Goal: Information Seeking & Learning: Learn about a topic

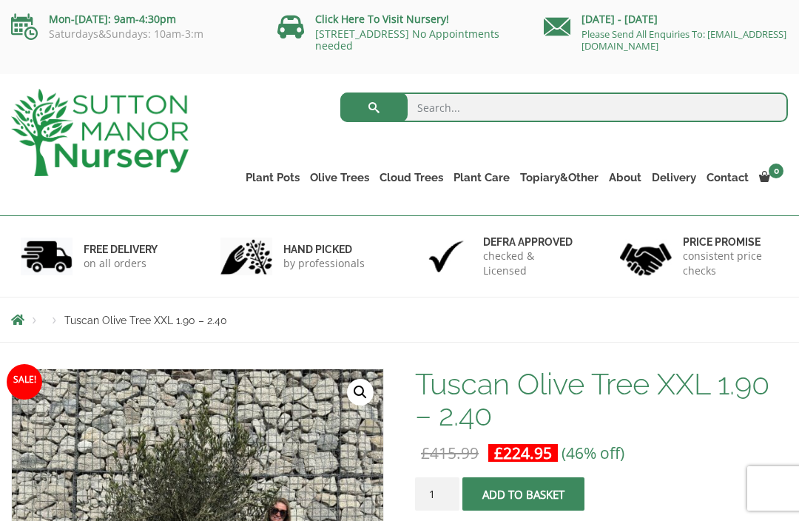
click at [0, 0] on ul "Gnarled Olive Trees Gnarled Olive Trees XXL Gnarled Plateau Olive Tree XL Gnarl…" at bounding box center [0, 0] width 0 height 0
click at [328, 179] on link "Olive Trees" at bounding box center [340, 177] width 70 height 21
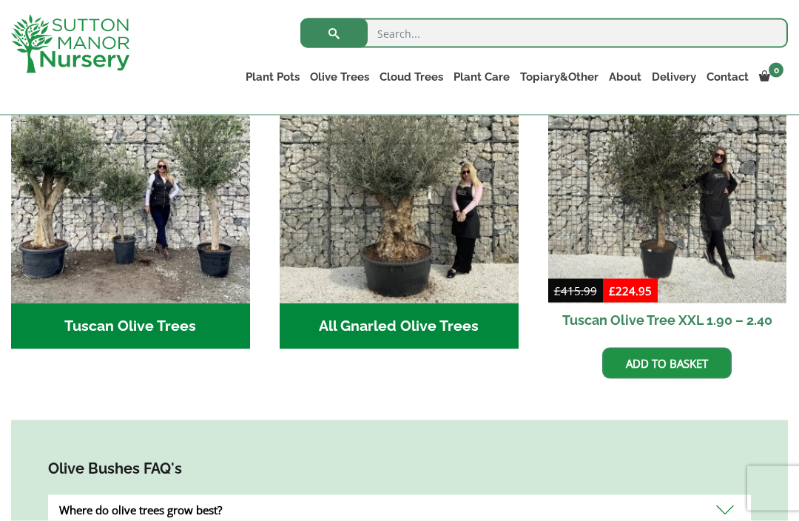
scroll to position [601, 0]
click at [57, 337] on h2 "Tuscan Olive Trees (9)" at bounding box center [130, 326] width 239 height 46
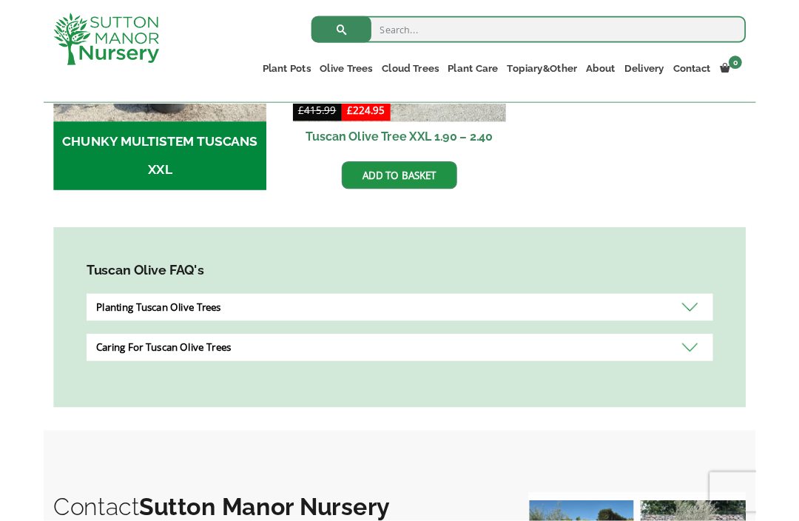
scroll to position [668, 0]
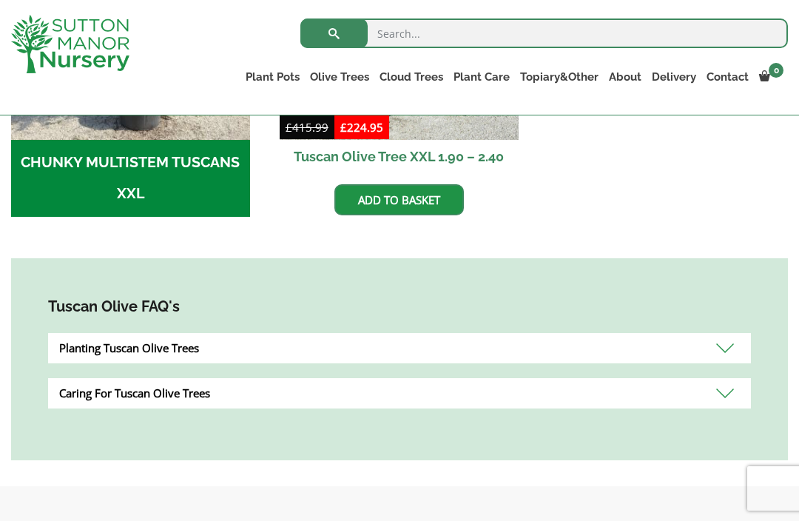
click at [62, 343] on div "Planting Tuscan Olive Trees" at bounding box center [399, 348] width 703 height 30
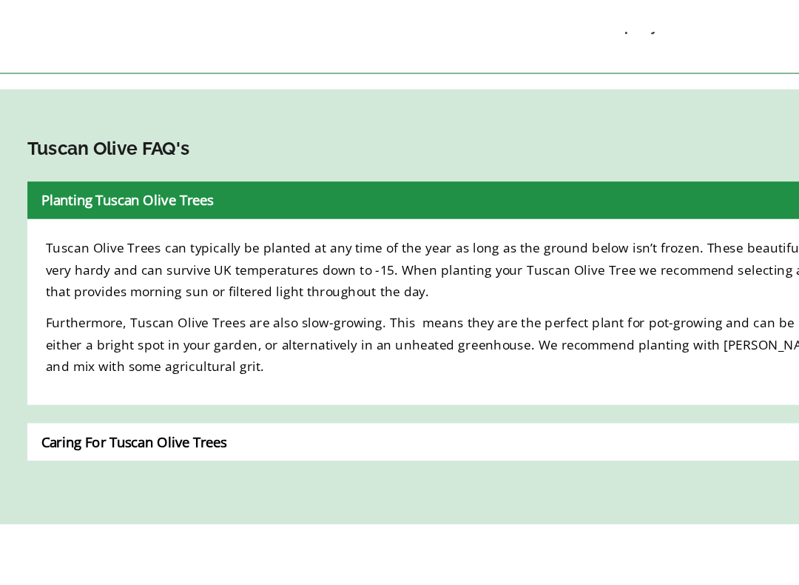
scroll to position [878, 0]
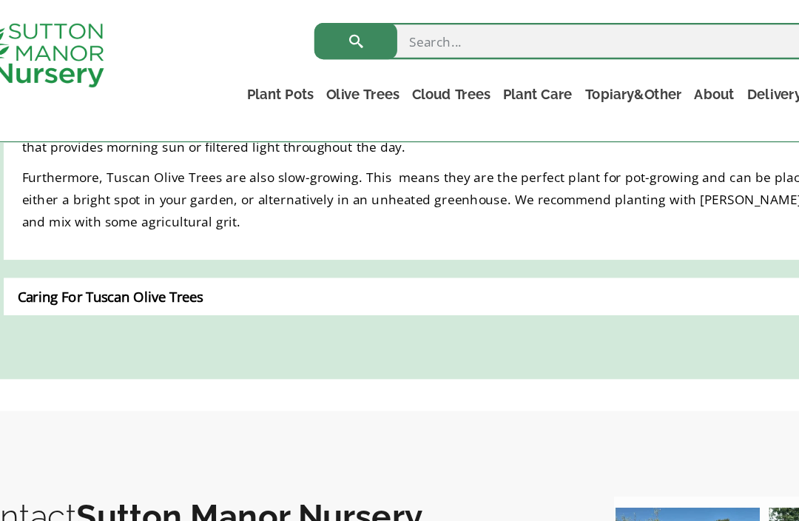
click at [48, 241] on div "Caring For Tuscan Olive Trees" at bounding box center [399, 241] width 703 height 30
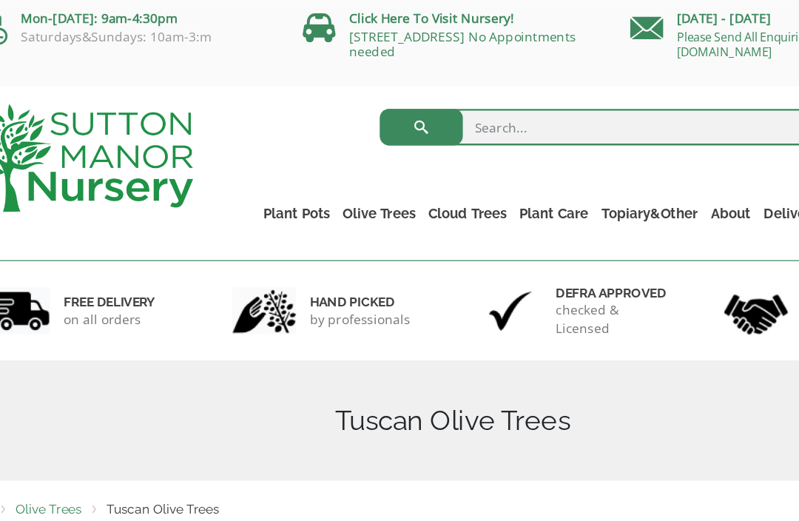
scroll to position [0, 0]
